Goal: Information Seeking & Learning: Learn about a topic

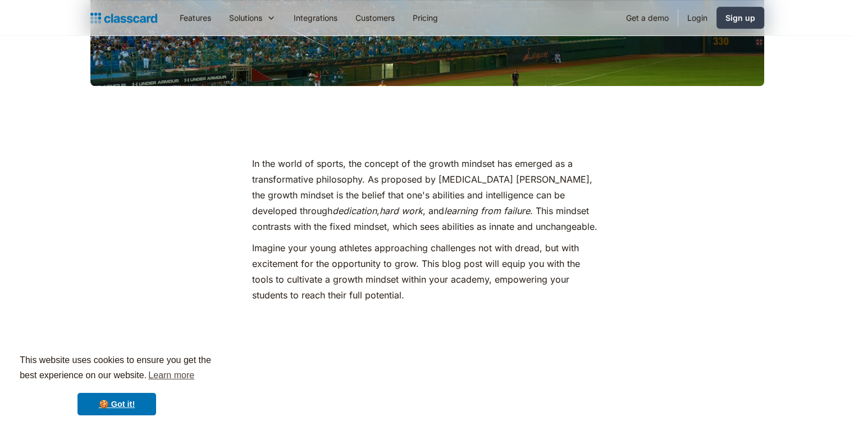
scroll to position [457, 0]
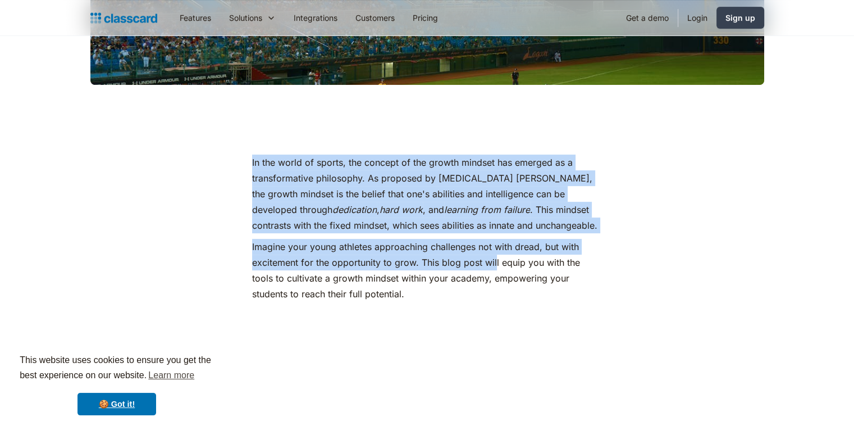
drag, startPoint x: 244, startPoint y: 158, endPoint x: 494, endPoint y: 254, distance: 267.7
click at [494, 254] on p "Imagine your young athletes approaching challenges not with dread, but with exc…" at bounding box center [427, 270] width 350 height 63
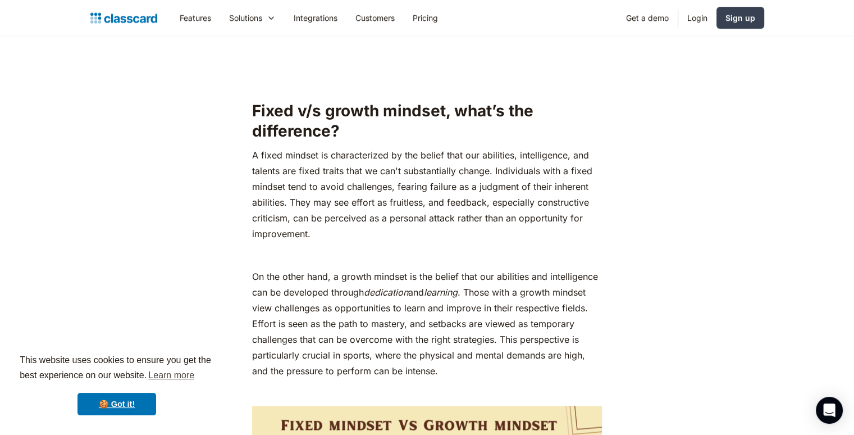
scroll to position [915, 0]
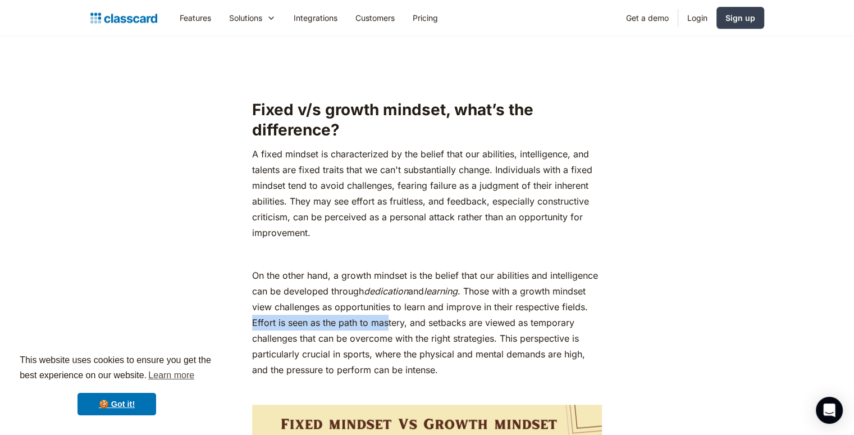
drag, startPoint x: 249, startPoint y: 323, endPoint x: 389, endPoint y: 325, distance: 139.3
click at [389, 325] on p "On the other hand, a growth mindset is the belief that our abilities and intell…" at bounding box center [427, 322] width 350 height 110
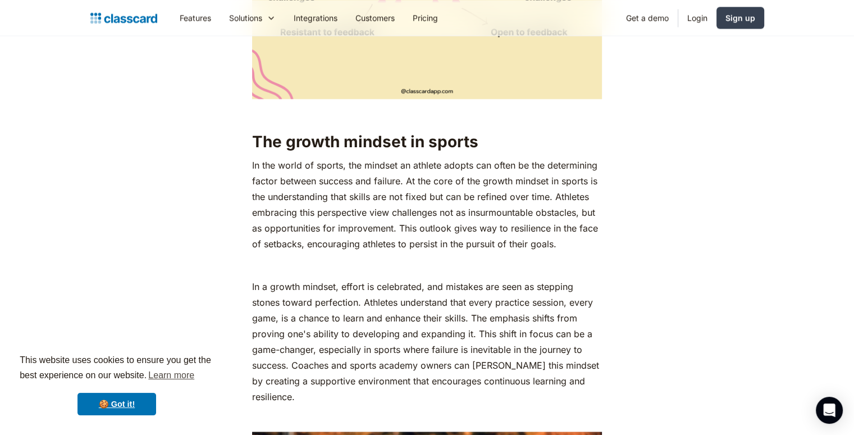
scroll to position [1500, 0]
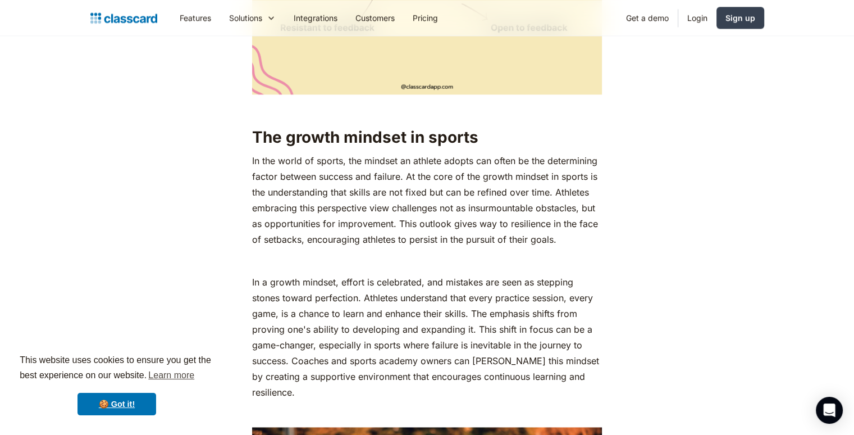
click at [258, 280] on p "In a growth mindset, effort is celebrated, and mistakes are seen as stepping st…" at bounding box center [427, 337] width 350 height 126
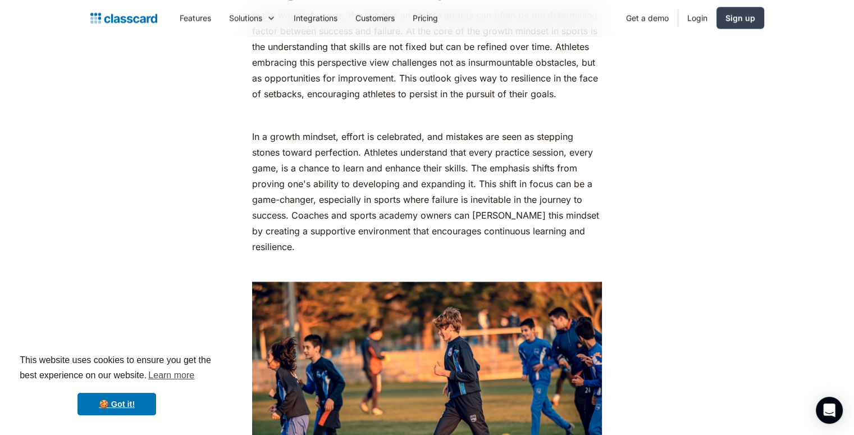
scroll to position [1645, 0]
